Goal: Find specific page/section: Find specific page/section

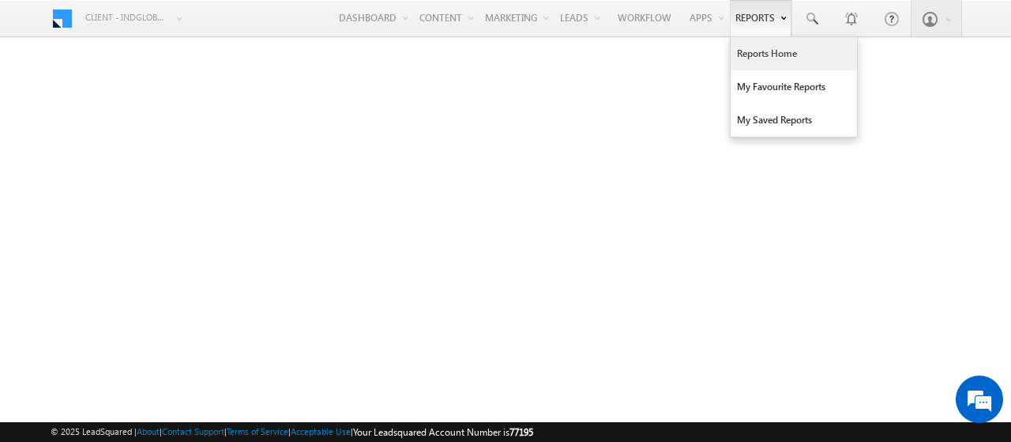
click at [776, 57] on link "Reports Home" at bounding box center [794, 53] width 126 height 33
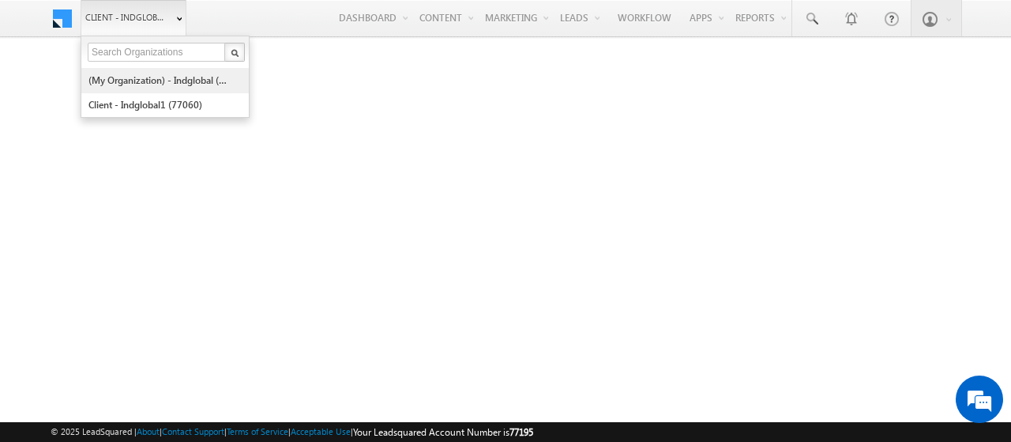
click at [139, 80] on link "(My Organization) - indglobal (48060)" at bounding box center [160, 80] width 145 height 24
